Goal: Task Accomplishment & Management: Manage account settings

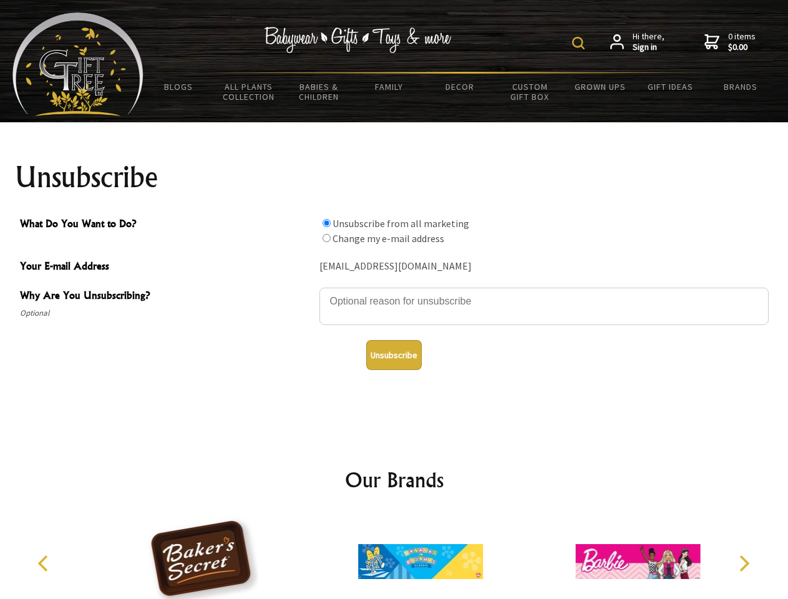
click at [580, 43] on img at bounding box center [578, 43] width 12 height 12
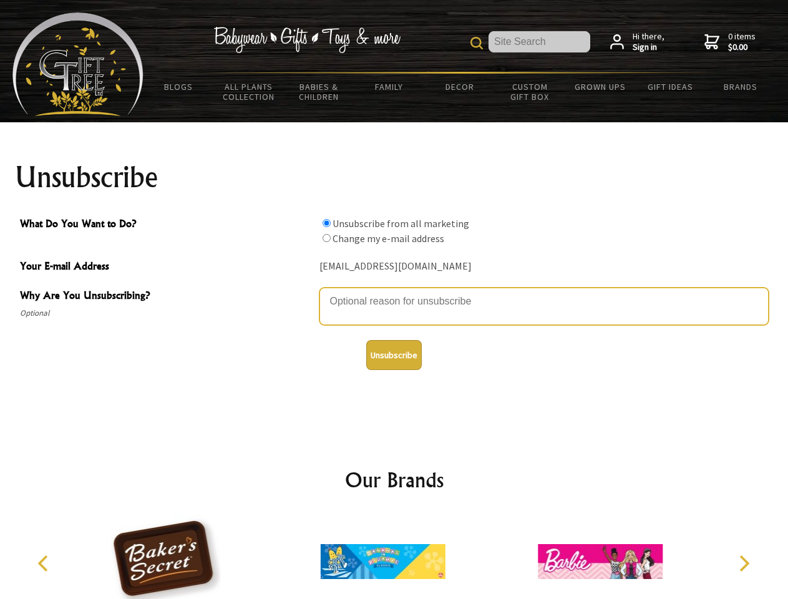
click at [394, 292] on textarea "Why Are You Unsubscribing?" at bounding box center [544, 306] width 449 height 37
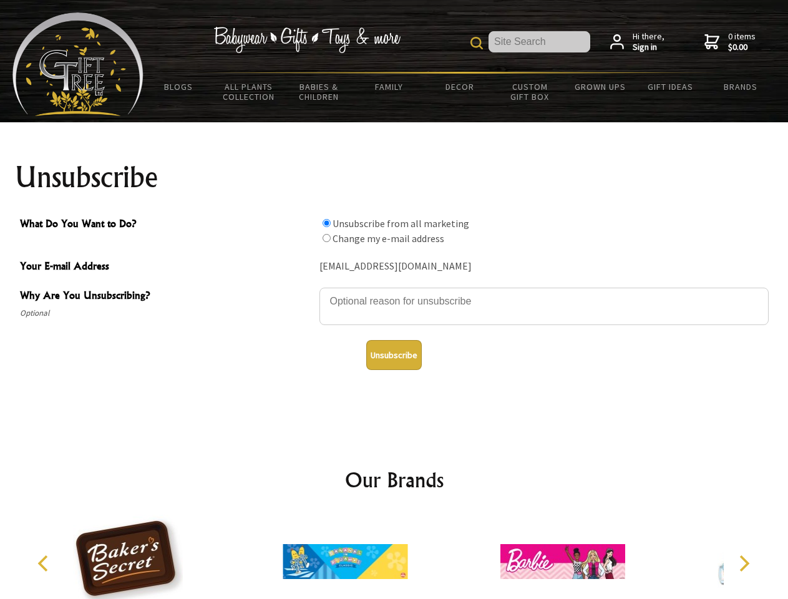
click at [326, 223] on input "What Do You Want to Do?" at bounding box center [327, 223] width 8 height 8
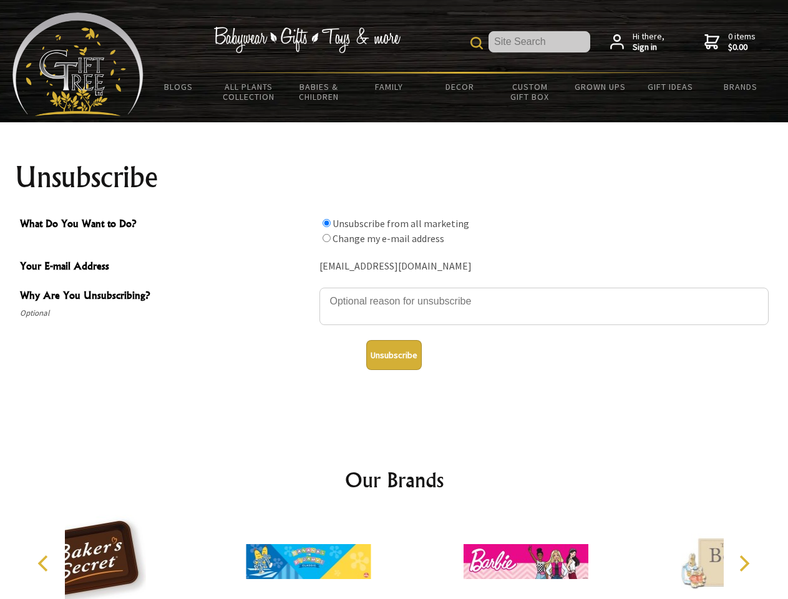
click at [326, 238] on input "What Do You Want to Do?" at bounding box center [327, 238] width 8 height 8
radio input "true"
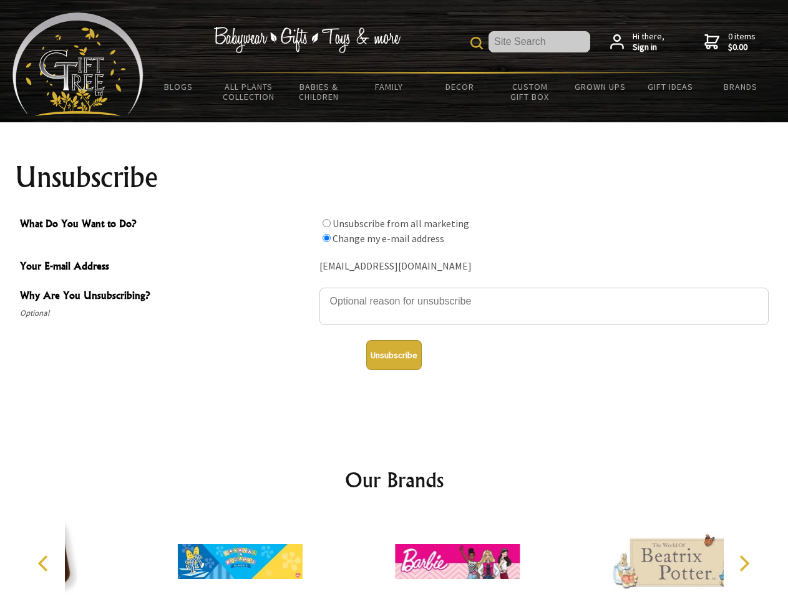
click at [394, 355] on button "Unsubscribe" at bounding box center [394, 355] width 56 height 30
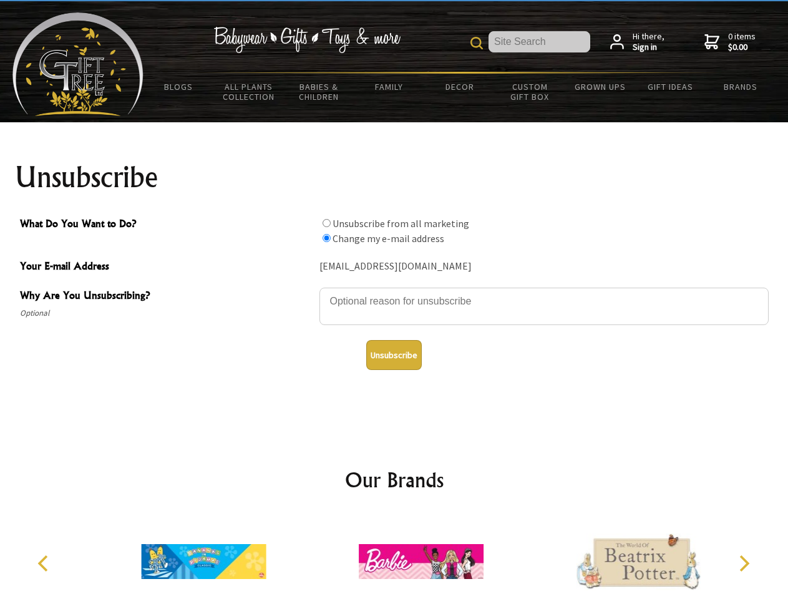
click at [45, 564] on icon "Previous" at bounding box center [44, 564] width 16 height 16
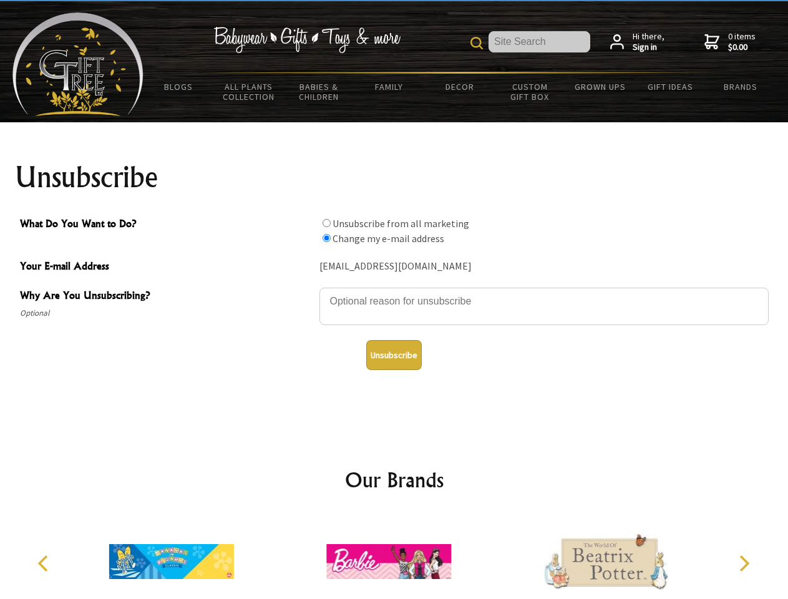
click at [744, 564] on icon "Next" at bounding box center [743, 564] width 16 height 16
